Goal: Transaction & Acquisition: Purchase product/service

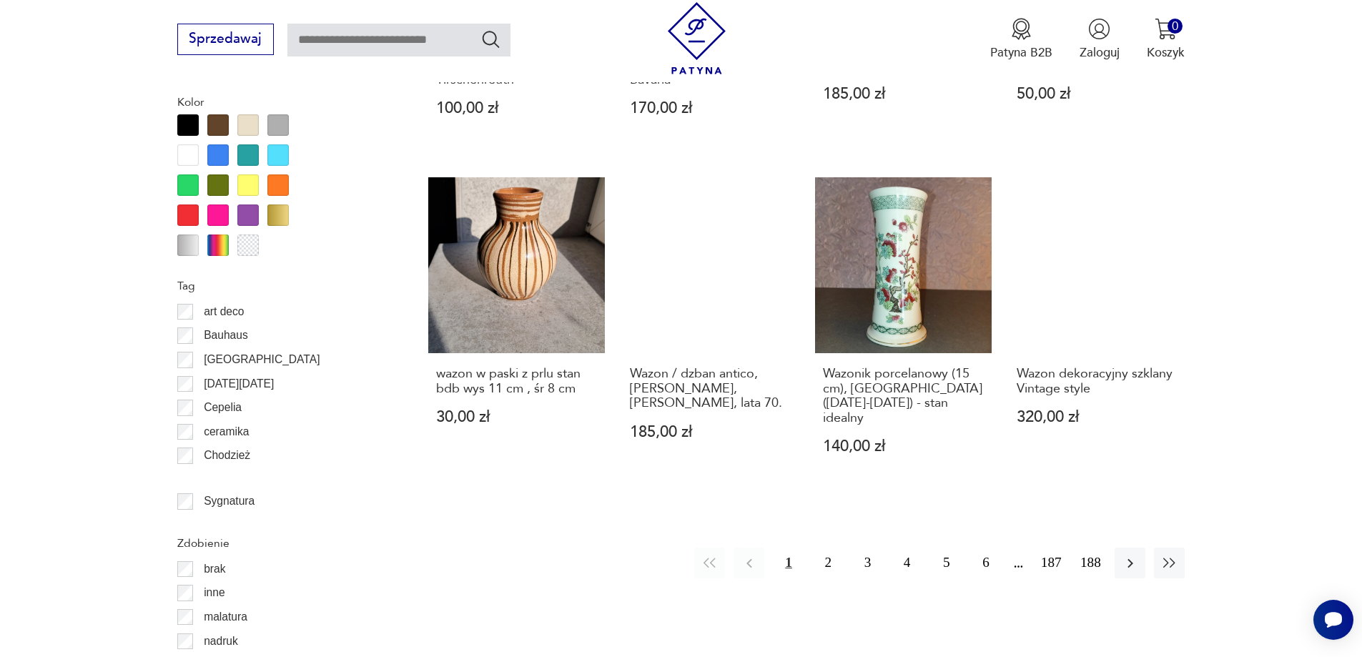
scroll to position [1665, 0]
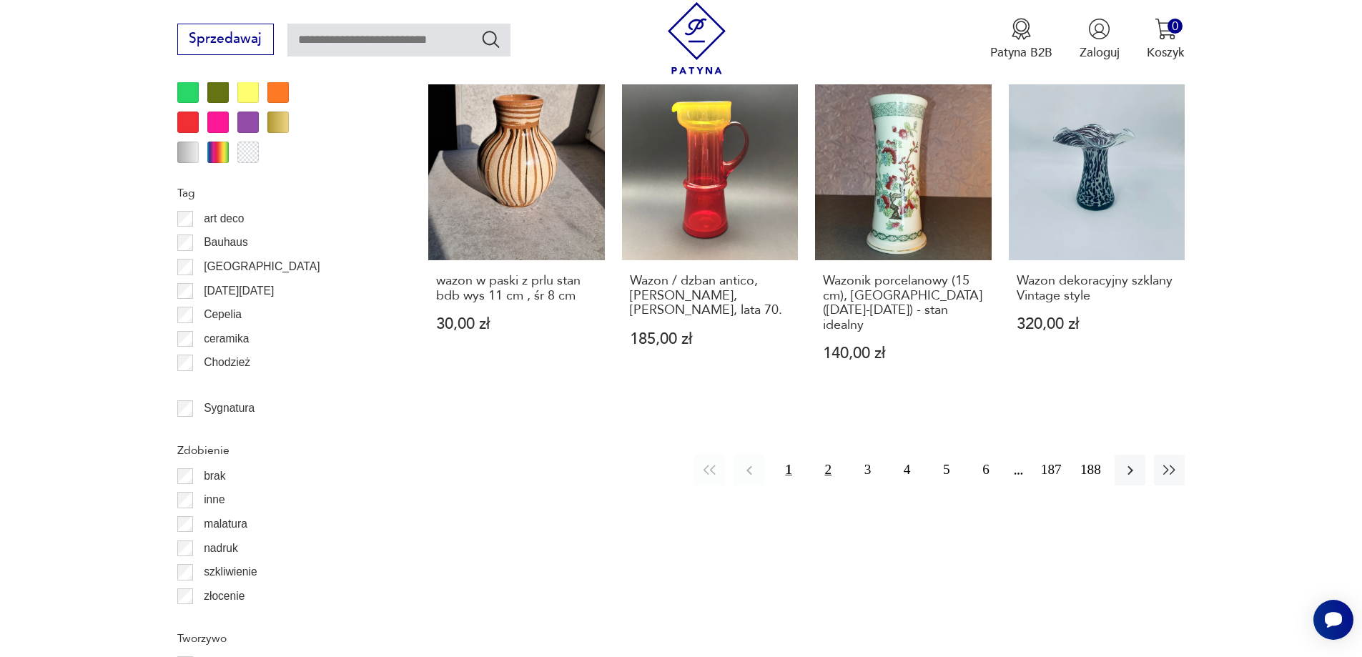
click at [827, 455] on button "2" at bounding box center [828, 470] width 31 height 31
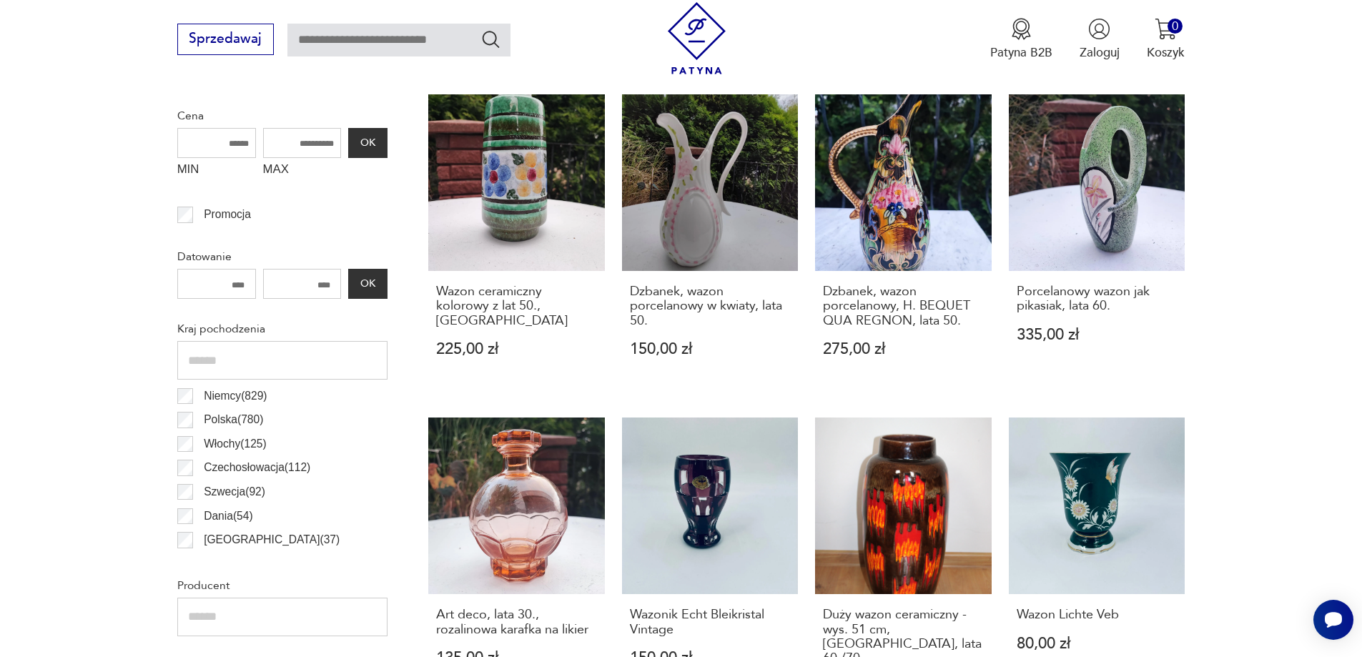
scroll to position [445, 0]
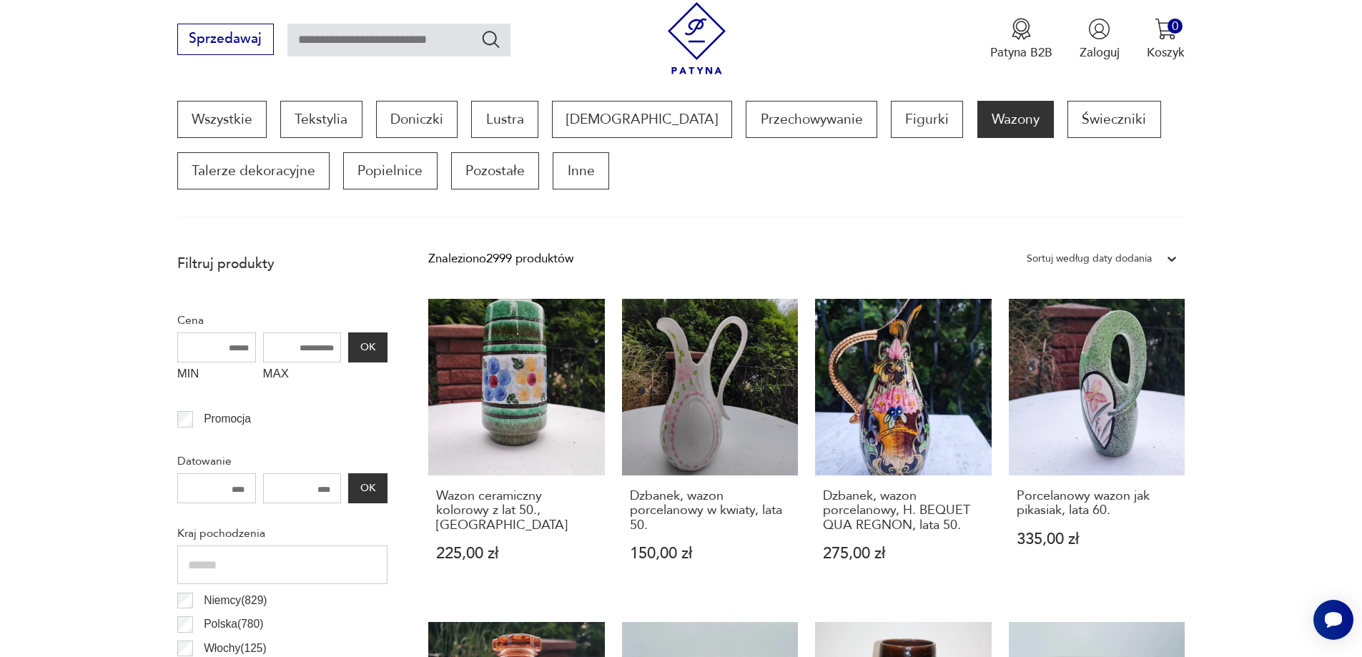
scroll to position [1665, 0]
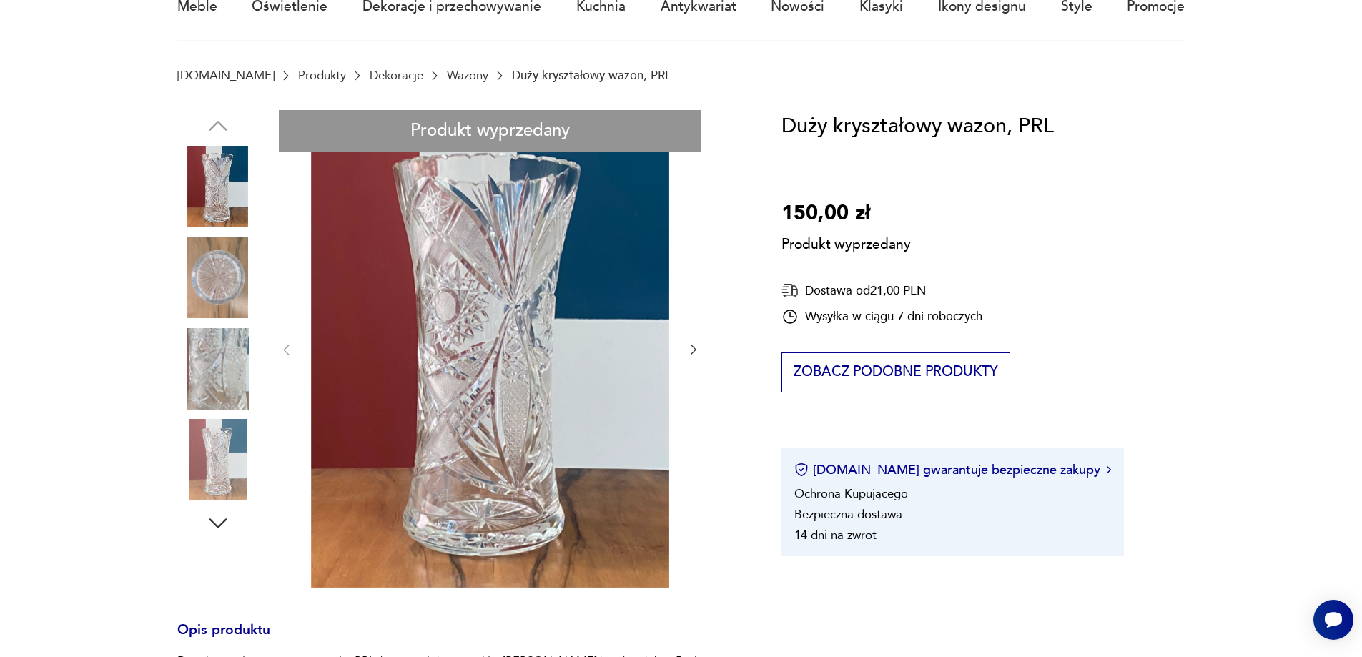
scroll to position [115, 0]
